Goal: Check status

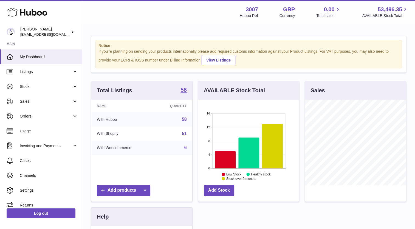
scroll to position [86, 101]
click at [40, 90] on link "Stock" at bounding box center [41, 86] width 82 height 15
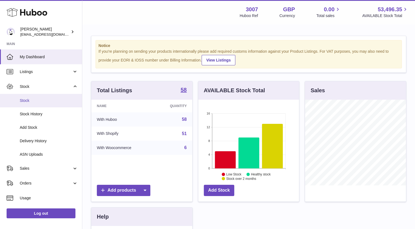
click at [38, 99] on span "Stock" at bounding box center [49, 100] width 58 height 5
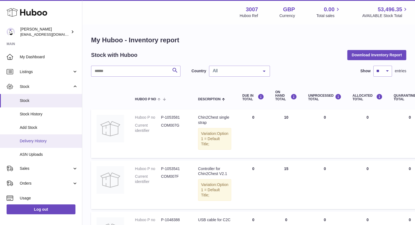
click at [36, 141] on span "Delivery History" at bounding box center [49, 140] width 58 height 5
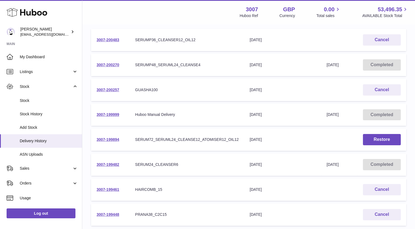
scroll to position [84, 0]
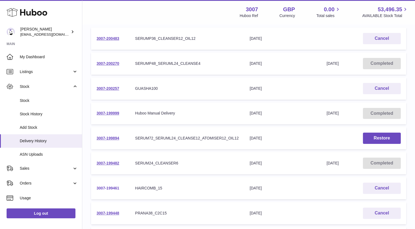
click at [108, 186] on link "3007-199461" at bounding box center [108, 188] width 23 height 4
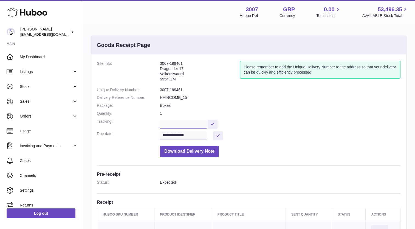
click at [179, 125] on input "text" at bounding box center [183, 124] width 47 height 8
